Goal: Transaction & Acquisition: Purchase product/service

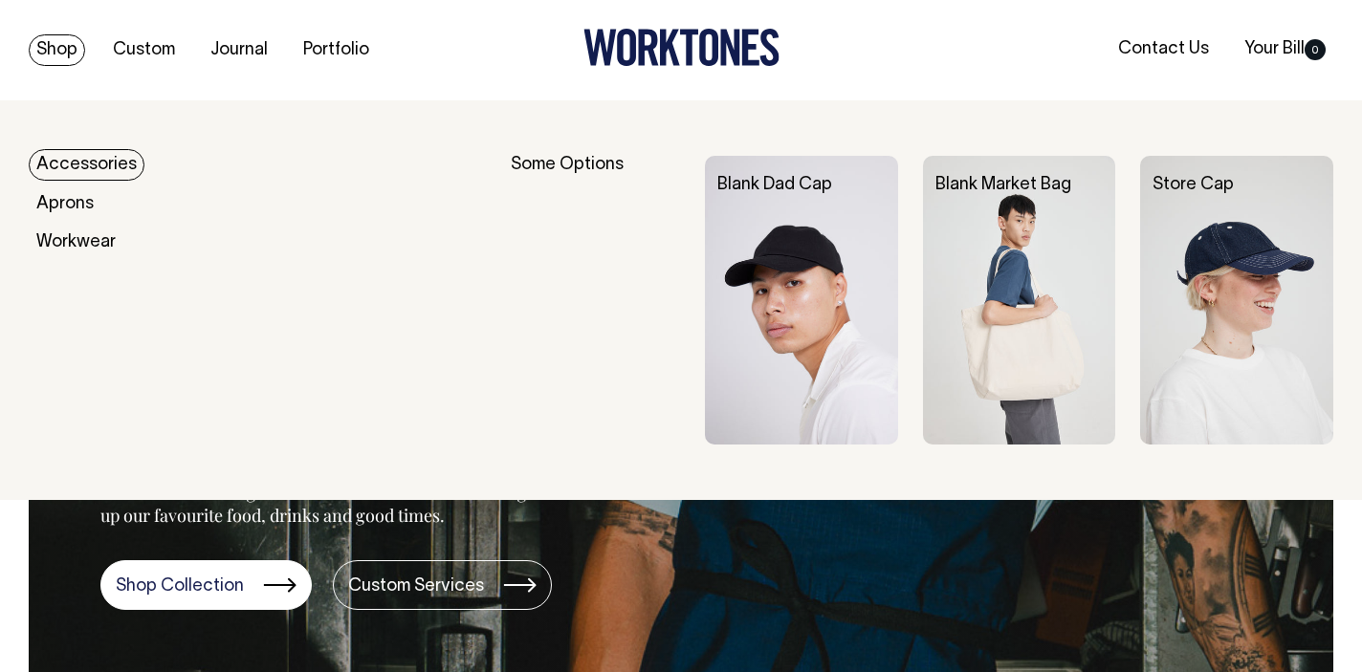
click at [62, 58] on link "Shop" at bounding box center [57, 50] width 56 height 32
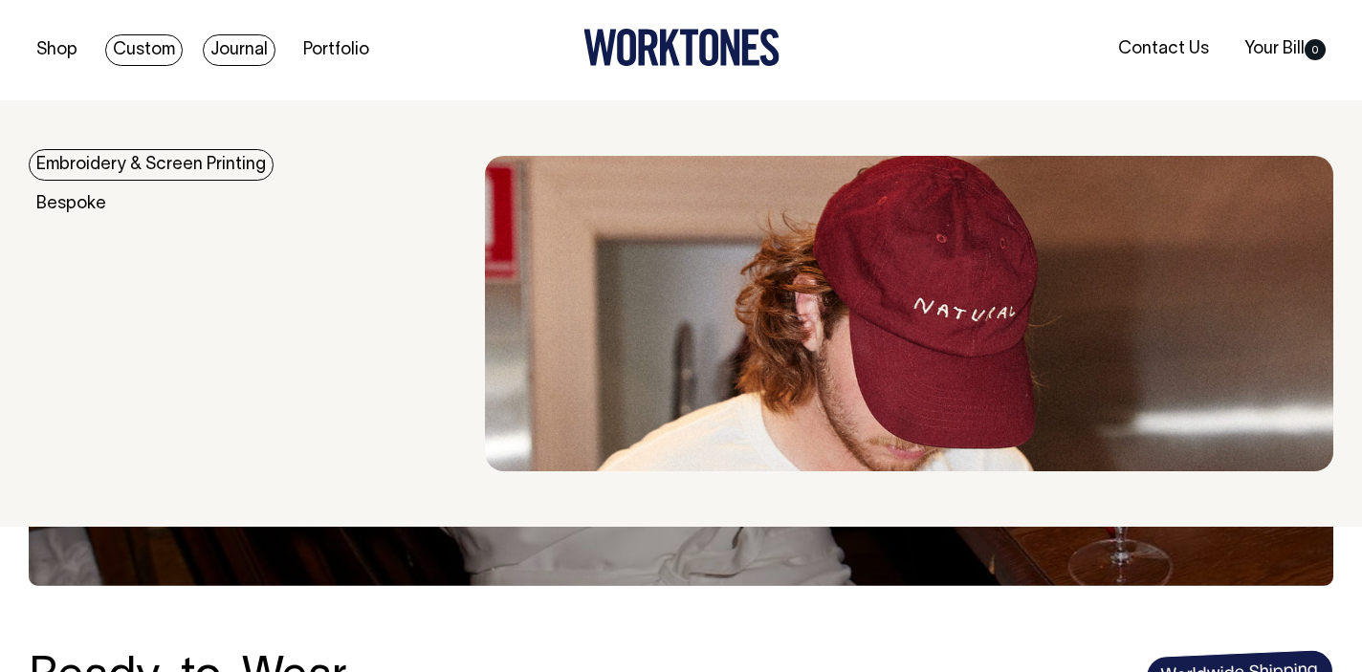
click at [239, 41] on link "Journal" at bounding box center [239, 50] width 73 height 32
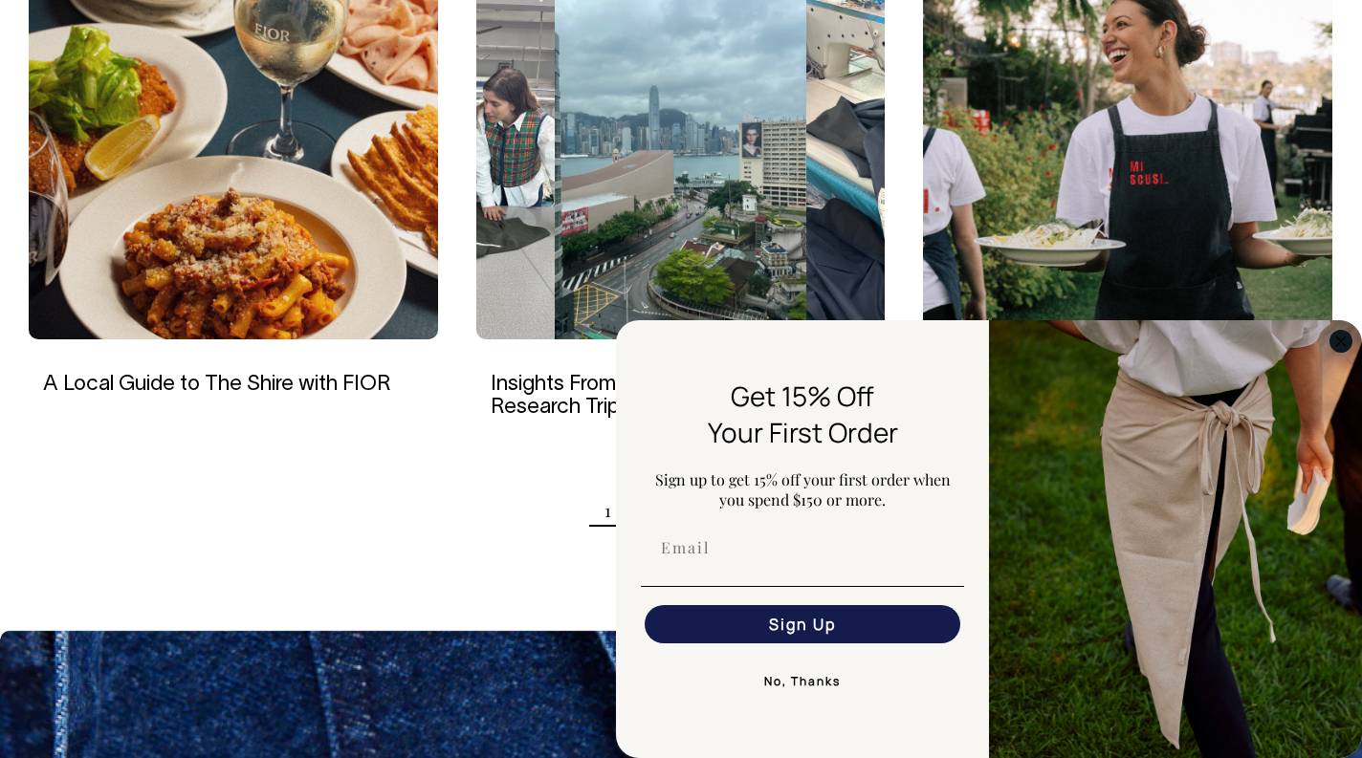
scroll to position [1893, 0]
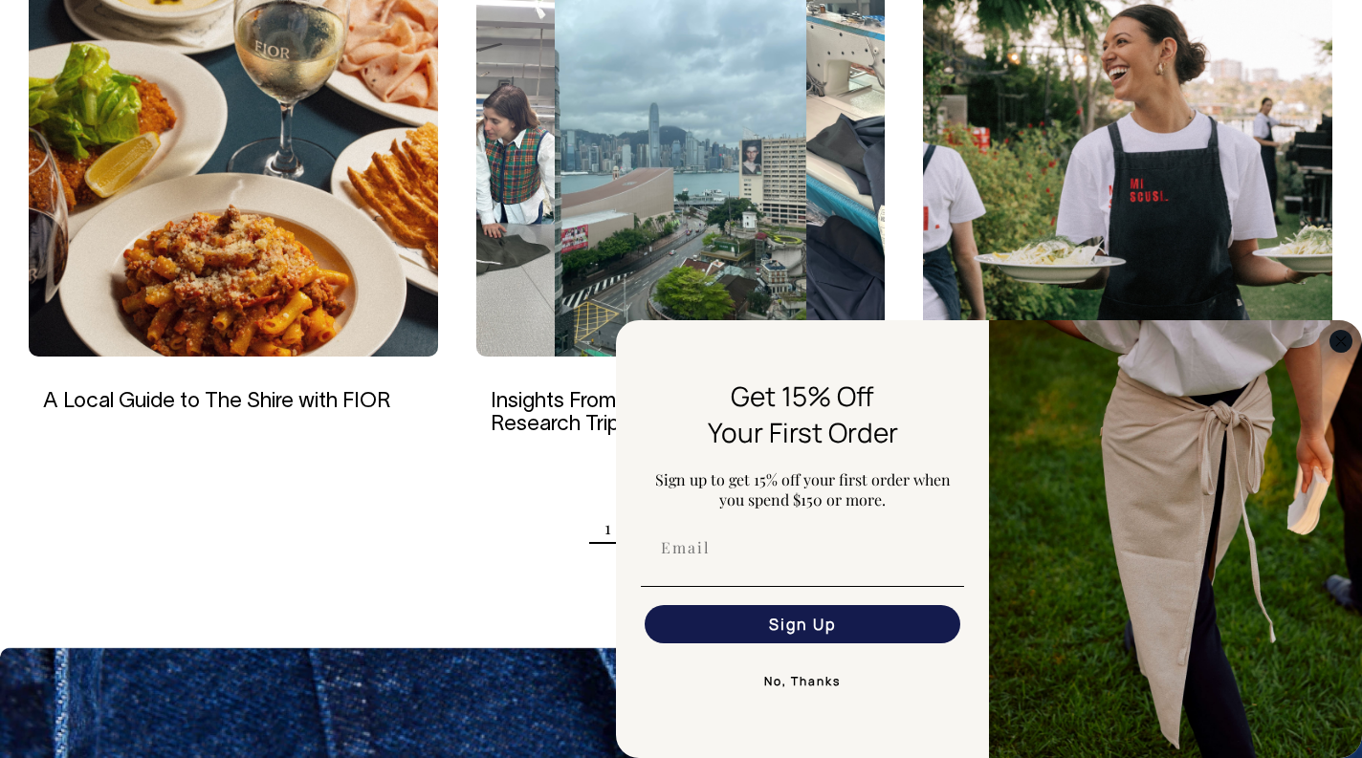
click at [1339, 340] on icon "Close dialog" at bounding box center [1341, 342] width 10 height 10
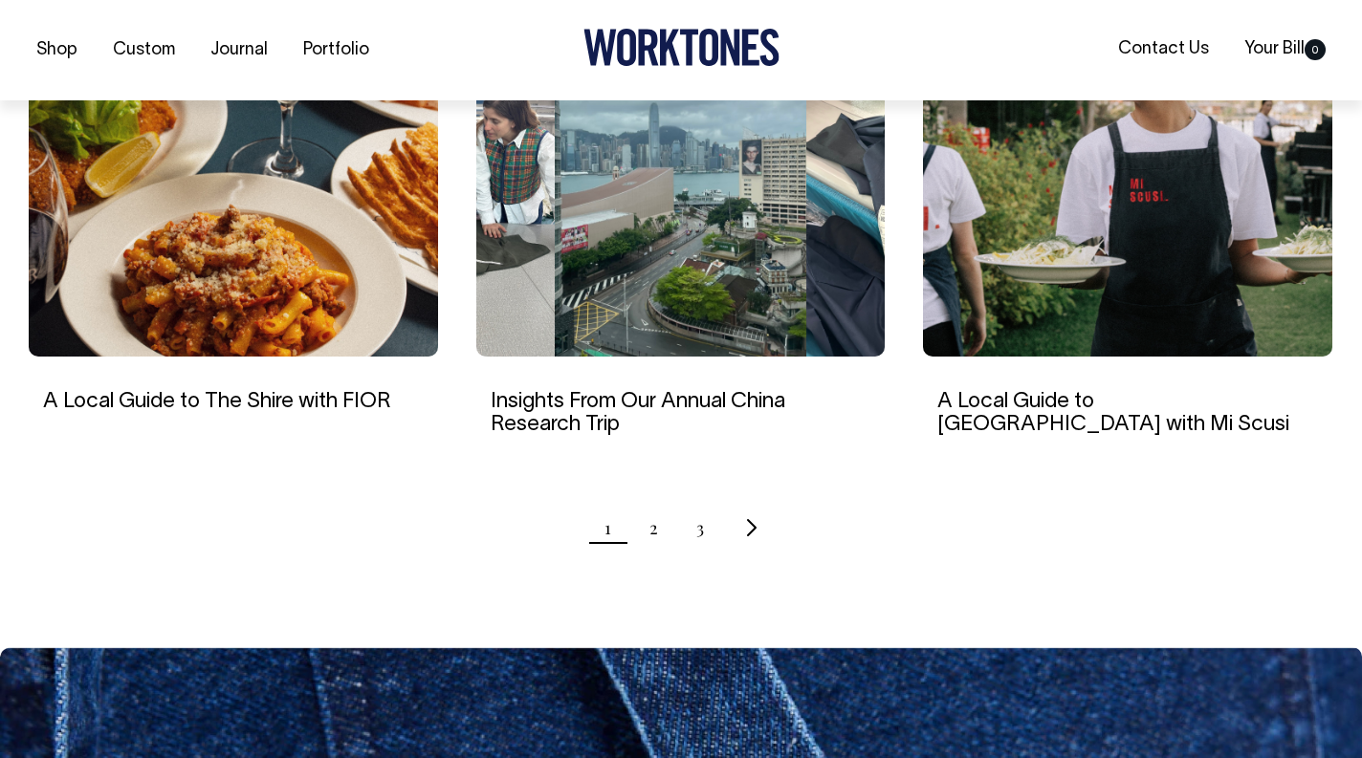
scroll to position [1894, 0]
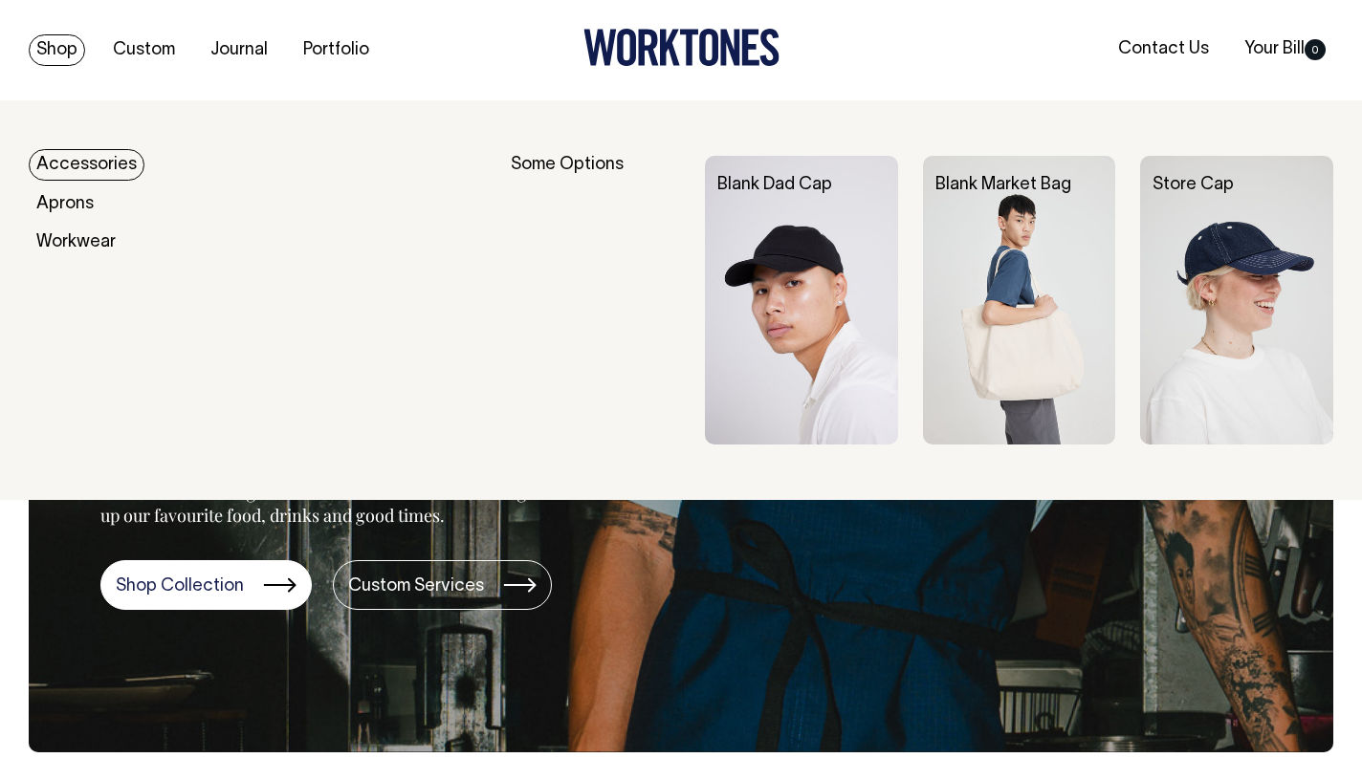
click at [40, 48] on link "Shop" at bounding box center [57, 50] width 56 height 32
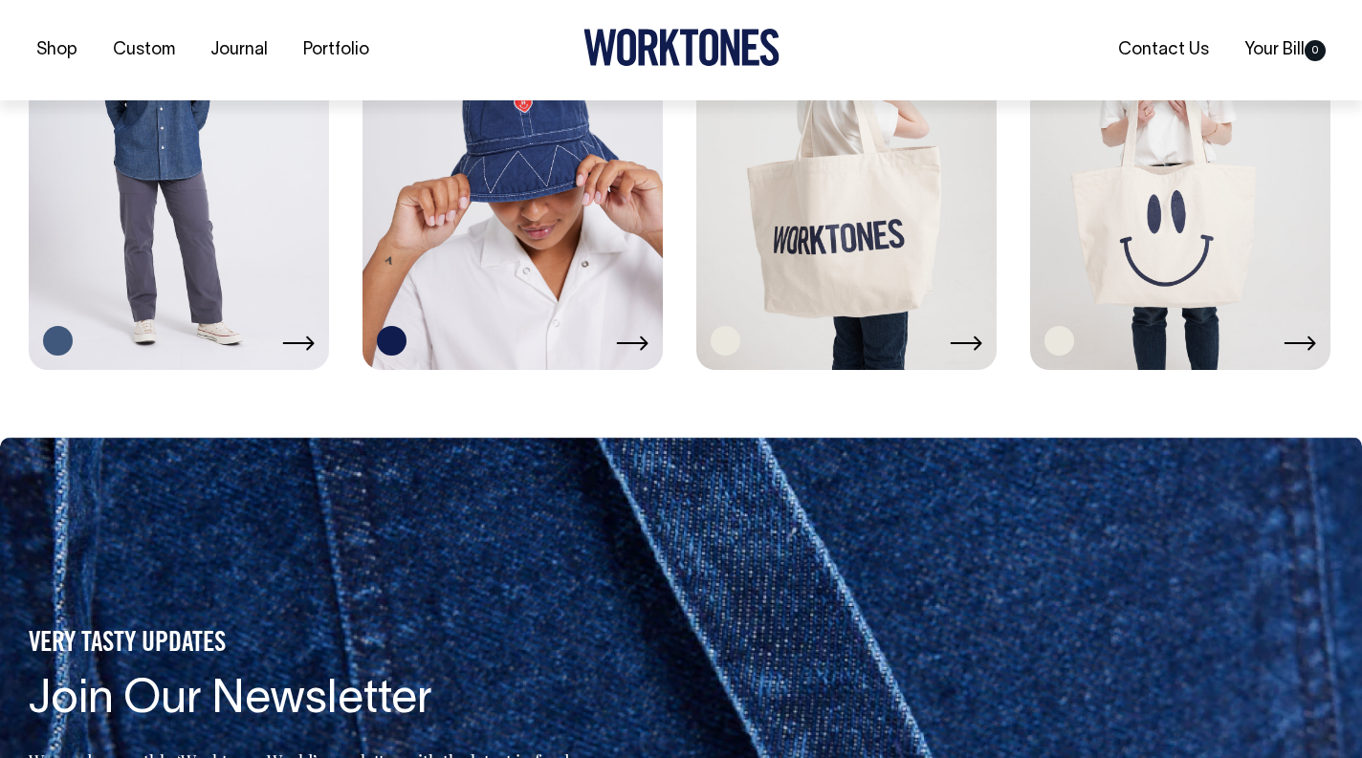
scroll to position [3426, 0]
